Goal: Find specific page/section: Find specific page/section

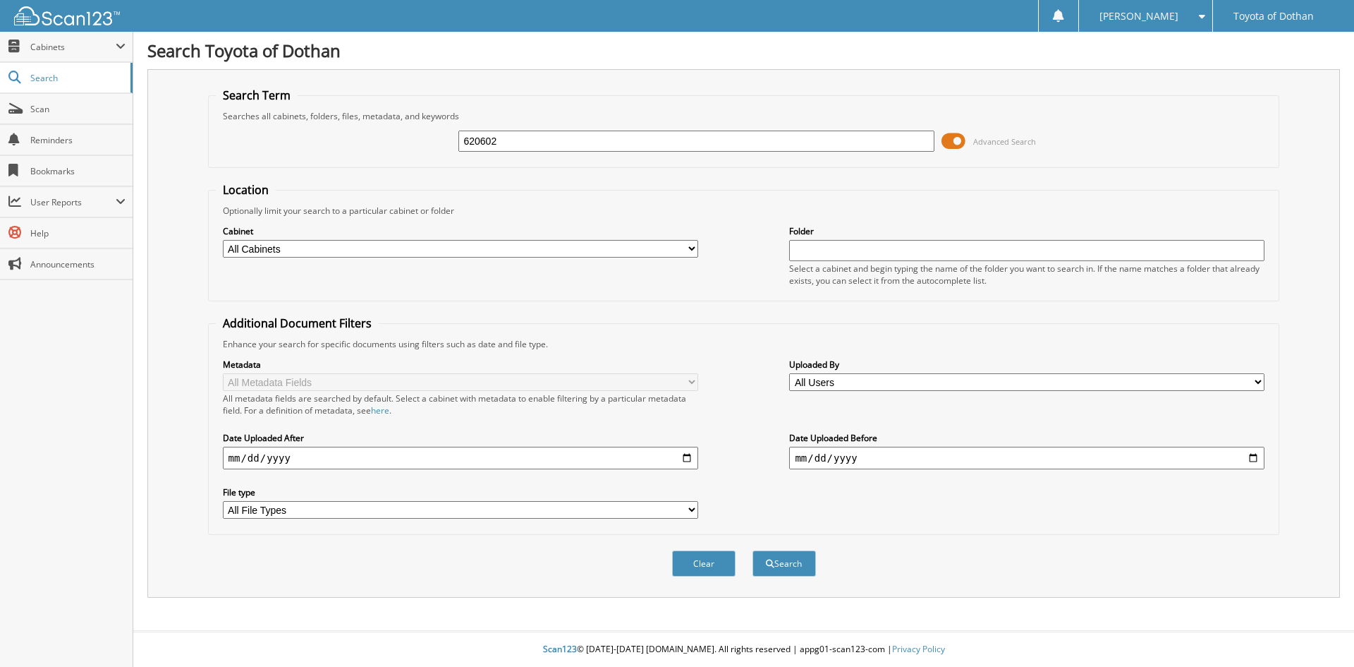
type input "620602"
click at [753, 550] on button "Search" at bounding box center [784, 563] width 63 height 26
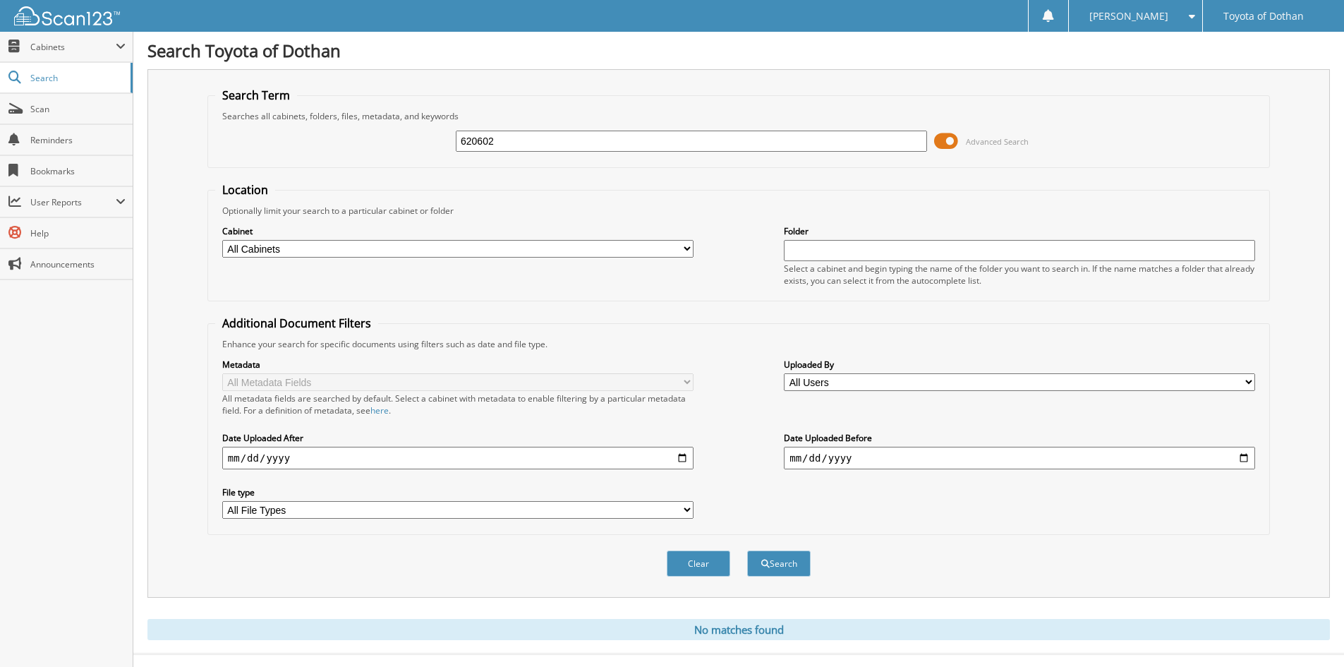
click at [865, 248] on input "text" at bounding box center [1019, 250] width 471 height 21
type input "620602"
click at [747, 550] on button "Search" at bounding box center [778, 563] width 63 height 26
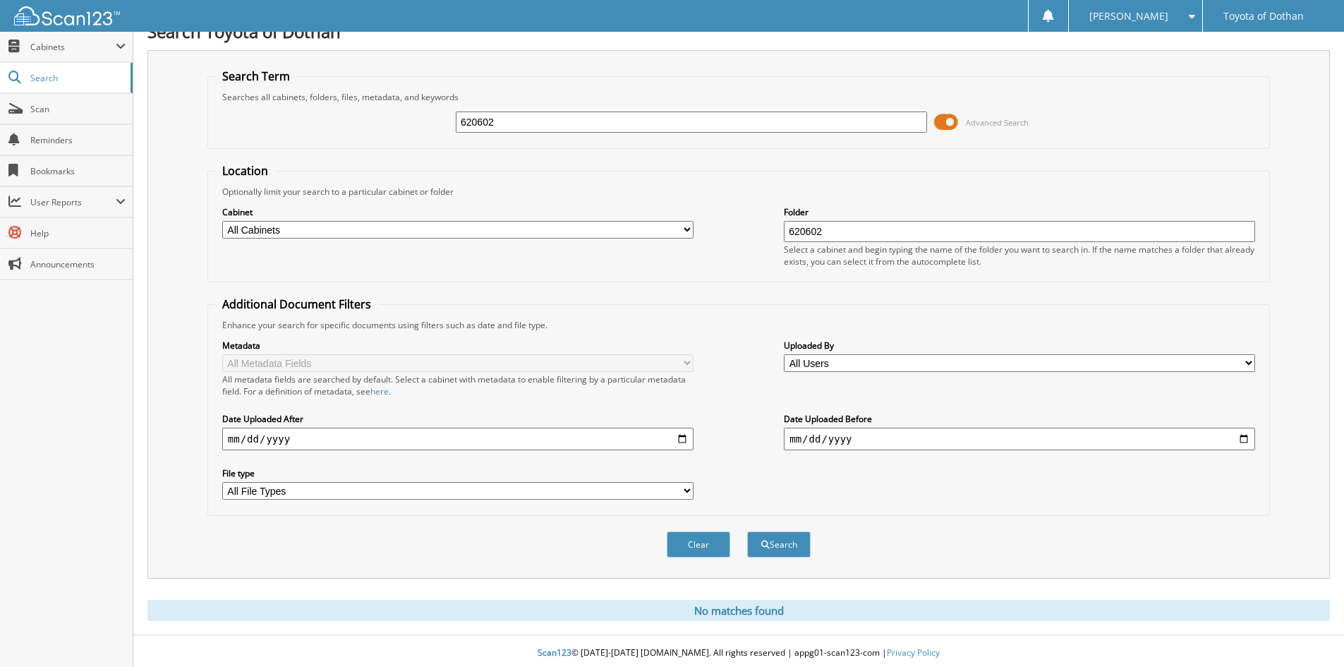
scroll to position [23, 0]
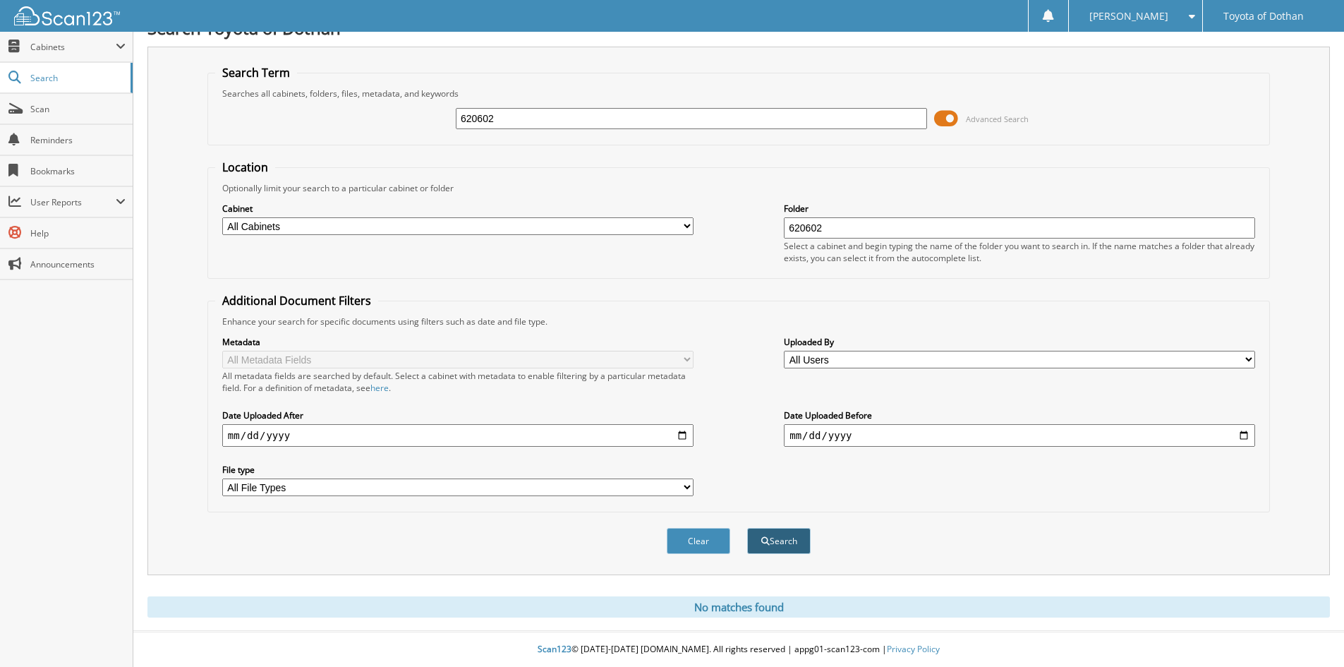
click at [772, 532] on button "Search" at bounding box center [778, 541] width 63 height 26
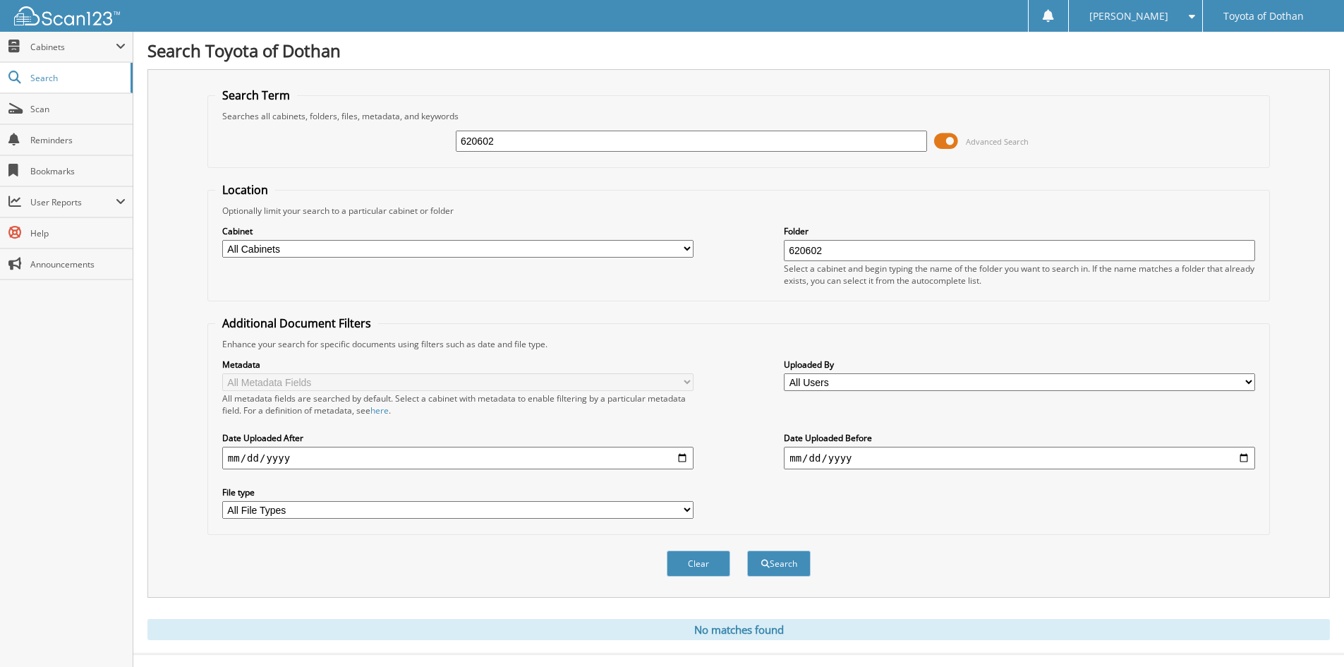
click at [724, 136] on input "620602" at bounding box center [691, 141] width 471 height 21
click at [747, 550] on button "Search" at bounding box center [778, 563] width 63 height 26
click at [47, 9] on img at bounding box center [67, 15] width 106 height 19
